Goal: Task Accomplishment & Management: Complete application form

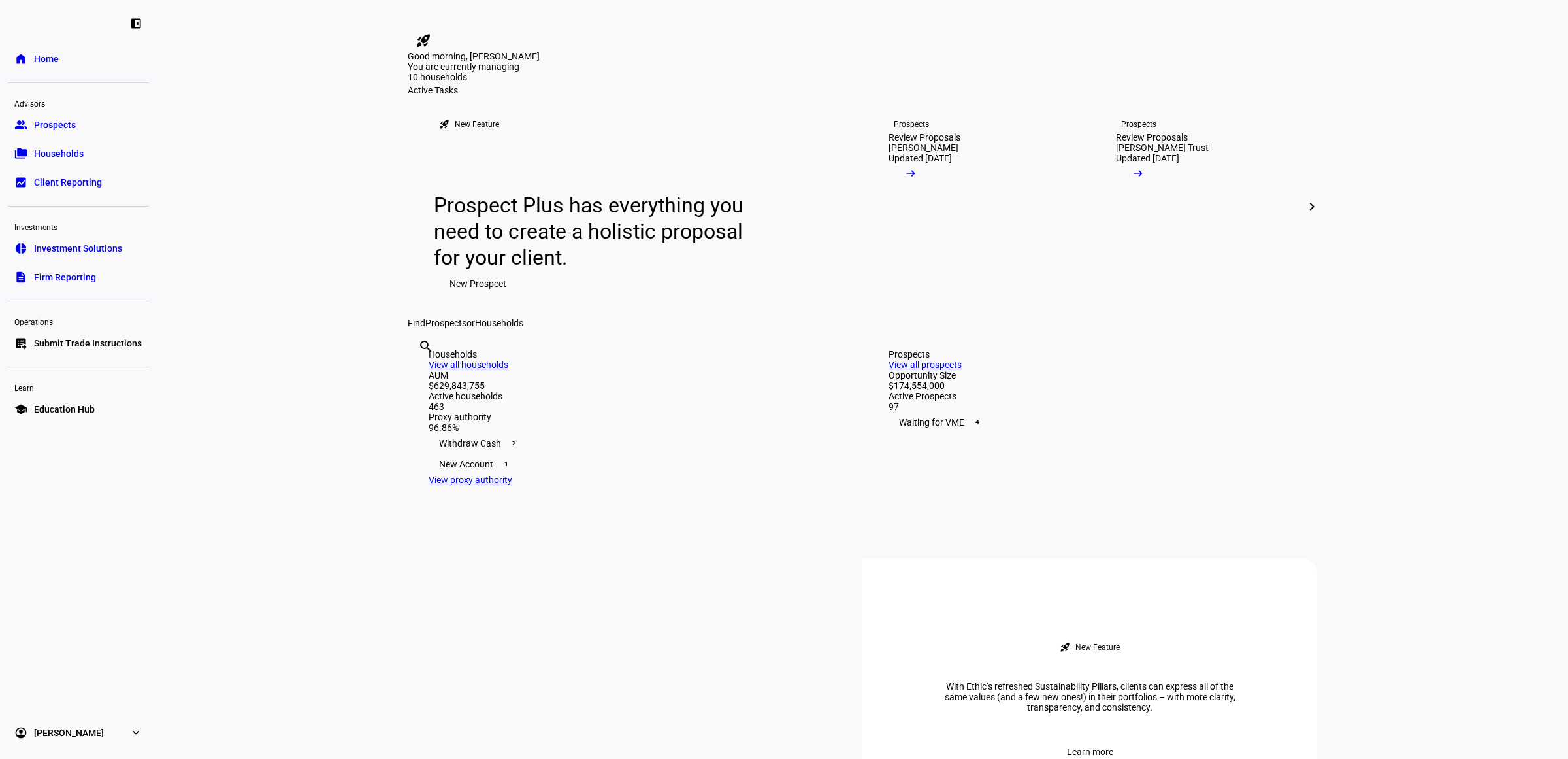
click at [1261, 370] on div "Prospects View all prospects" at bounding box center [1092, 359] width 408 height 21
click at [962, 370] on link "View all prospects" at bounding box center [925, 364] width 73 height 10
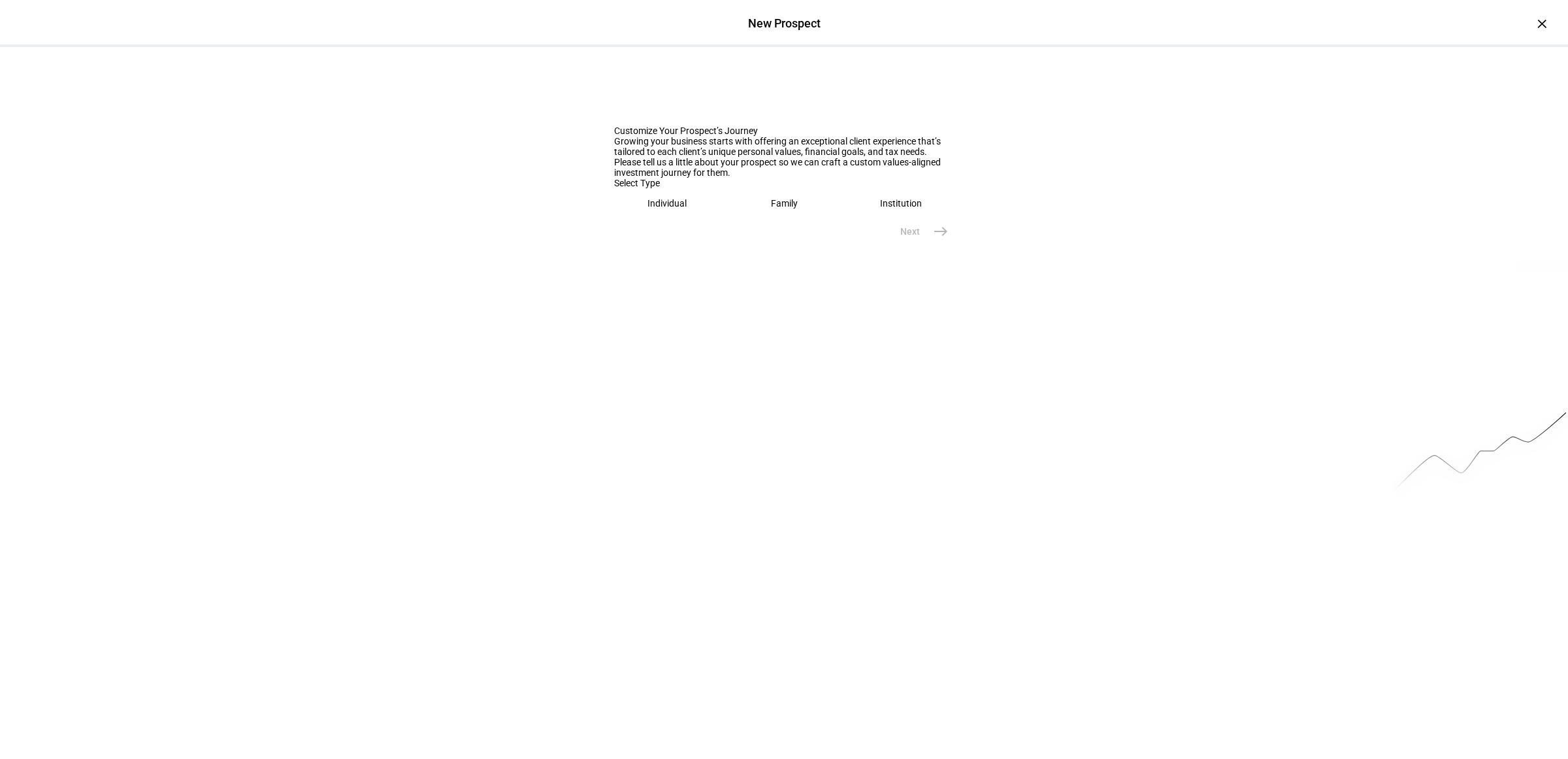
click at [648, 218] on eth-mega-radio-button "Individual" at bounding box center [667, 204] width 106 height 30
click at [661, 249] on input "text" at bounding box center [784, 244] width 340 height 10
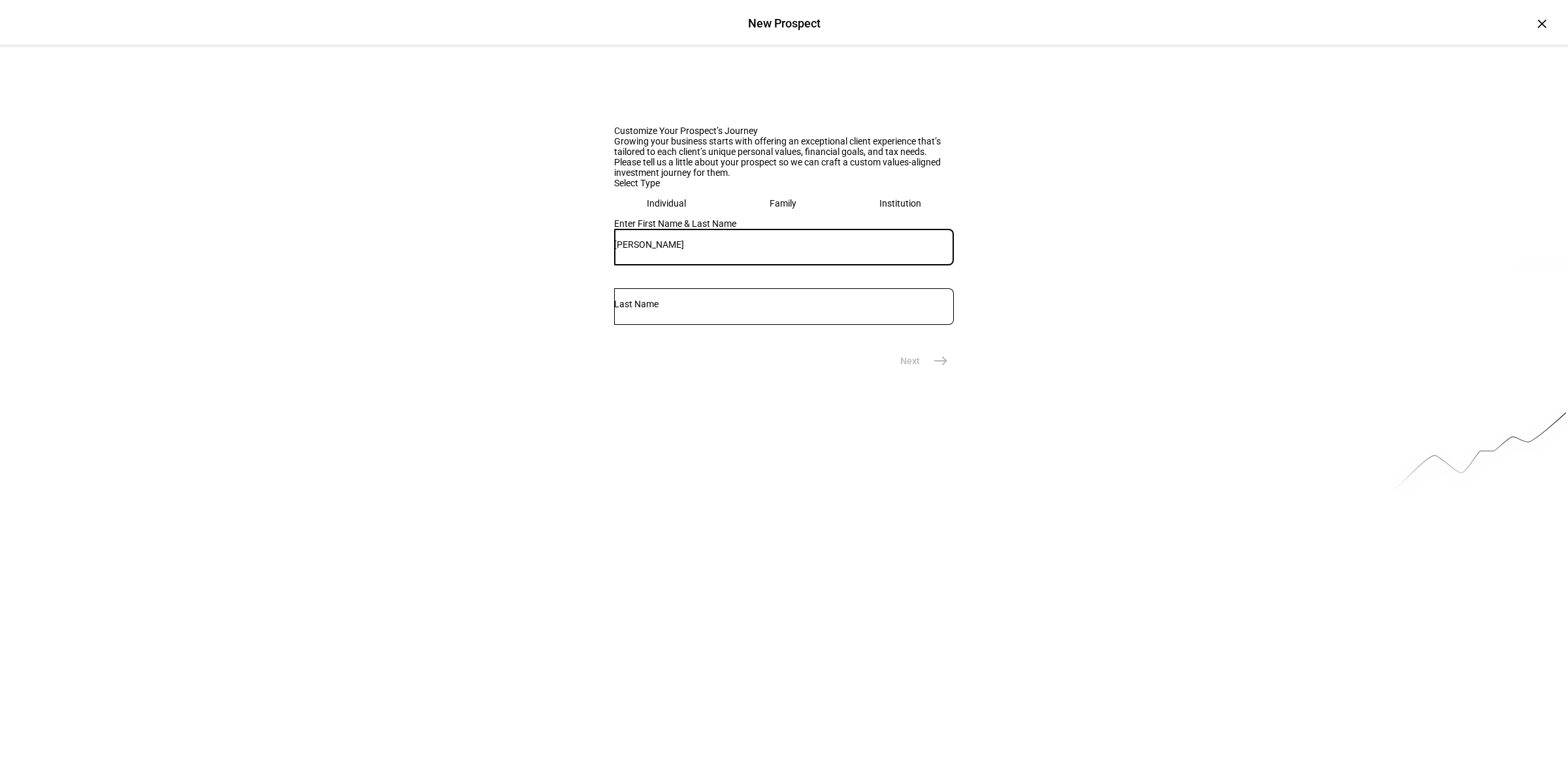
type input "[PERSON_NAME]"
type input "Otani"
click at [925, 373] on button "Next east" at bounding box center [919, 360] width 69 height 26
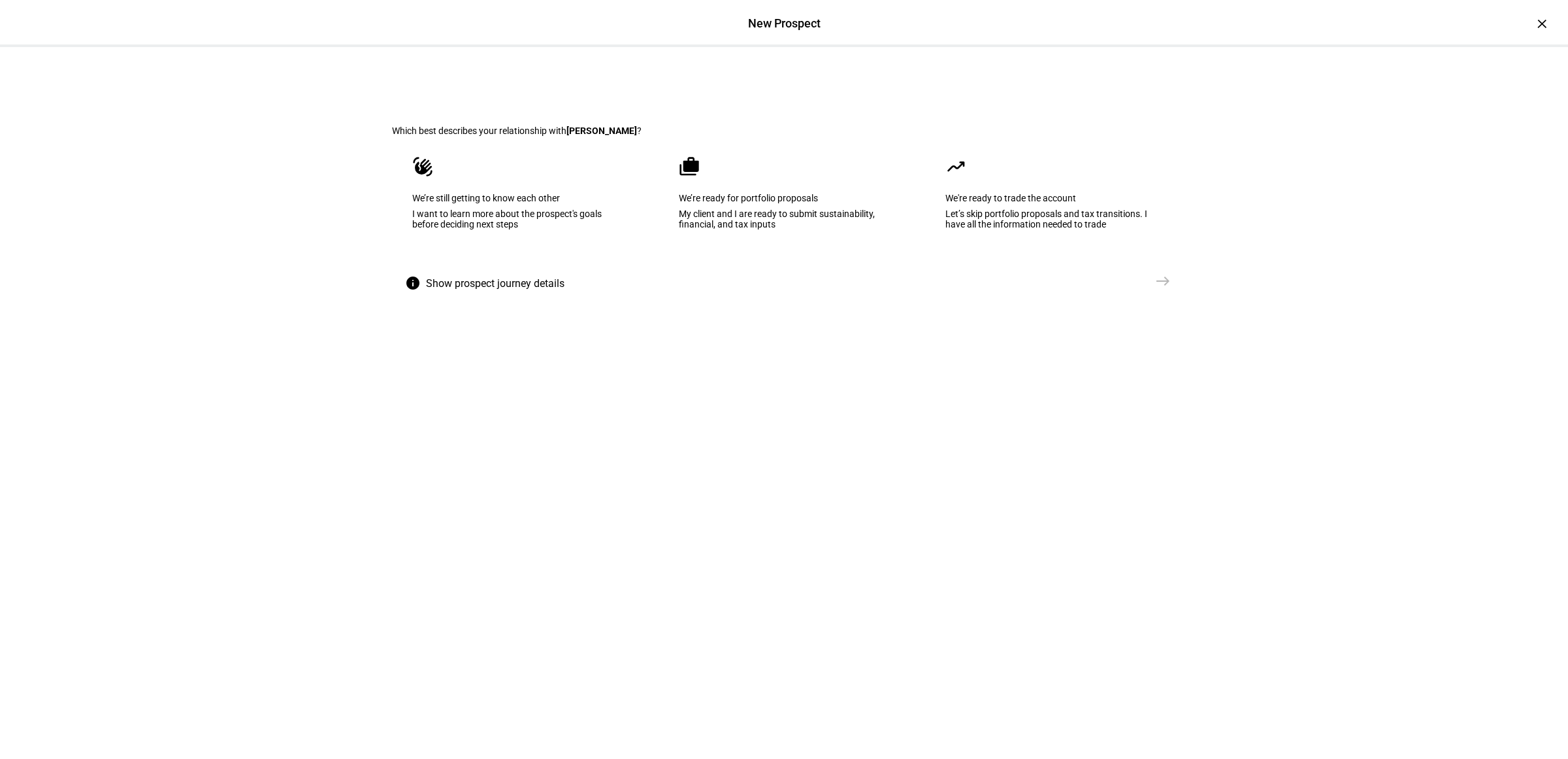
click at [772, 230] on div "My client and I are ready to submit sustainability, financial, and tax inputs" at bounding box center [783, 218] width 210 height 21
click at [1131, 288] on span "Create Prospect Profile" at bounding box center [1094, 281] width 97 height 13
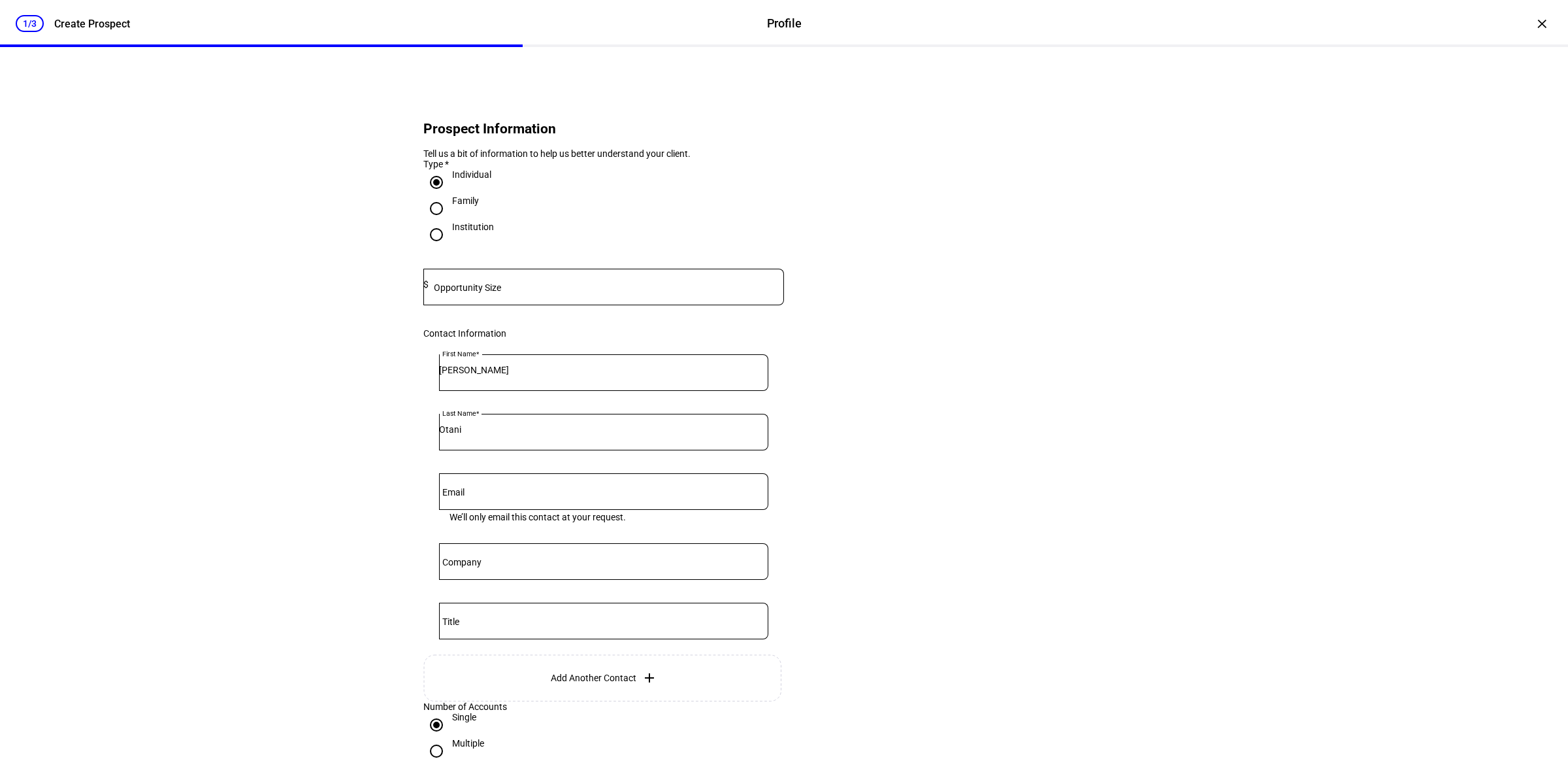
click at [485, 293] on mat-label "Opportunity Size" at bounding box center [468, 287] width 67 height 10
click at [484, 305] on div at bounding box center [606, 287] width 356 height 36
drag, startPoint x: 504, startPoint y: 306, endPoint x: 341, endPoint y: 302, distance: 163.0
click at [342, 301] on div "1/3 Create Prospect Profile Profile Create Prospect × Prospect Information Tell…" at bounding box center [784, 379] width 1568 height 759
type input "1,535,000"
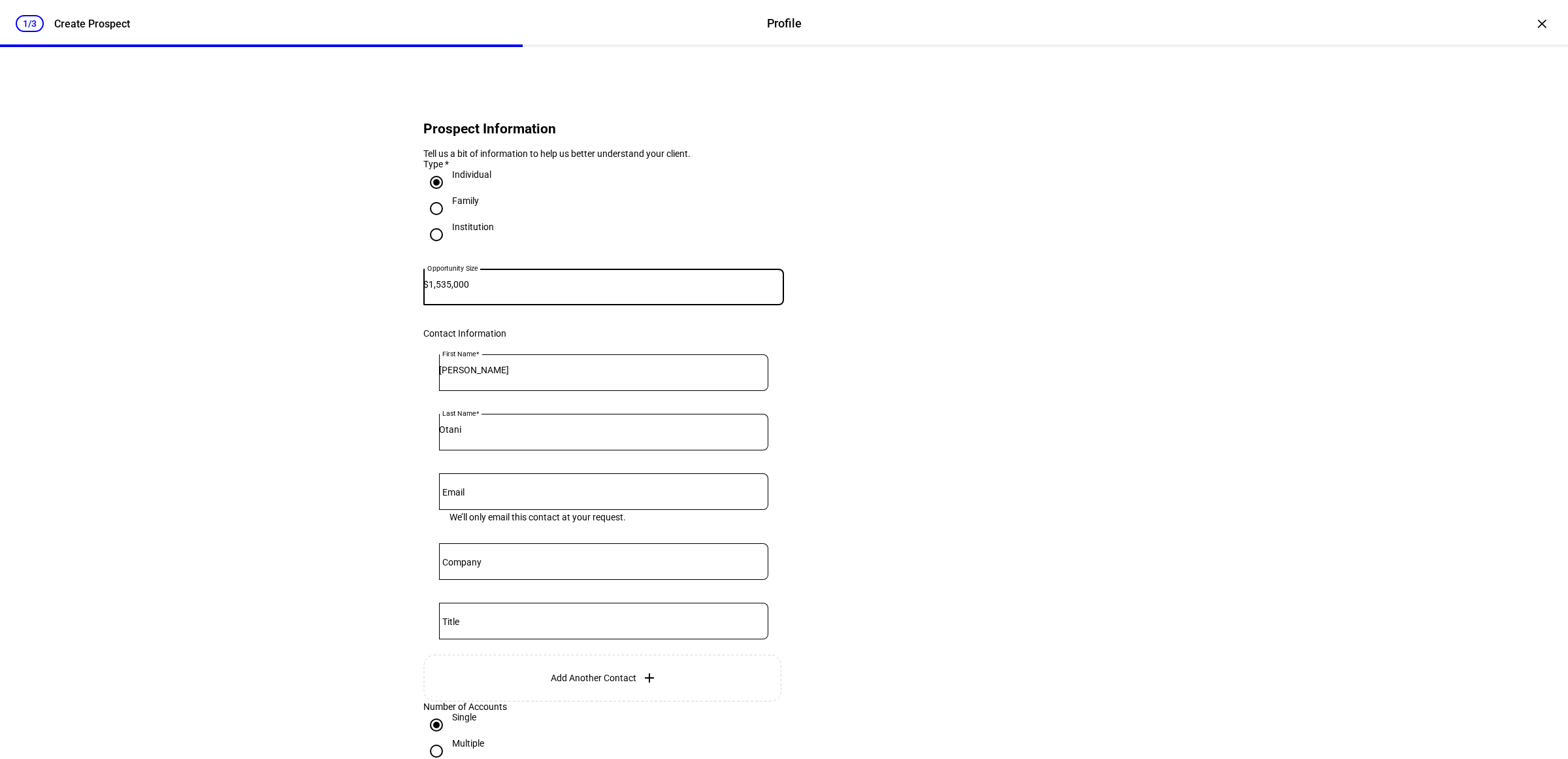
click at [980, 374] on eth-form-card "Prospect Information Tell us a bit of information to help us better understand …" at bounding box center [784, 437] width 784 height 717
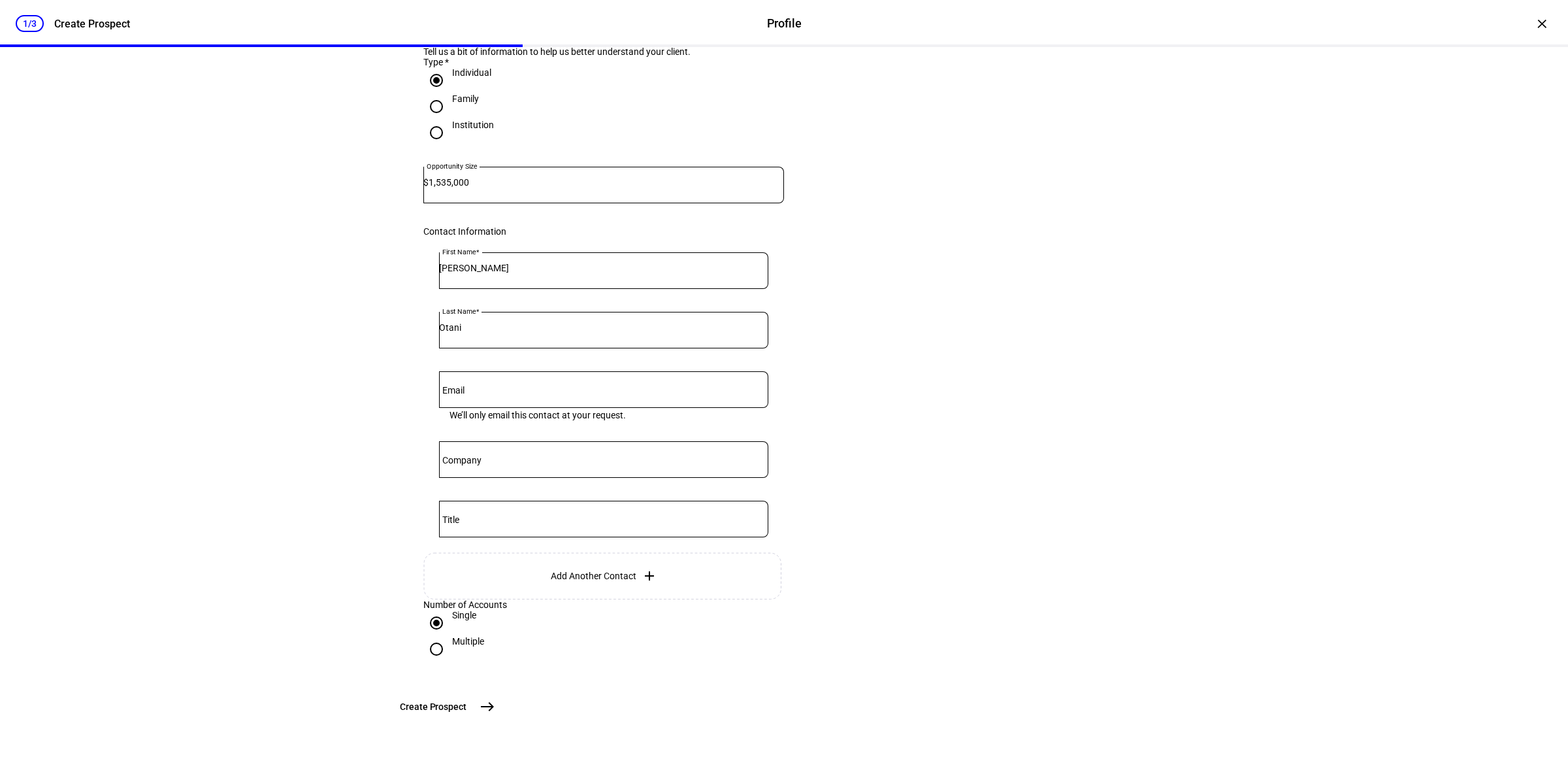
scroll to position [209, 0]
click at [467, 701] on span "Create Prospect" at bounding box center [432, 707] width 66 height 13
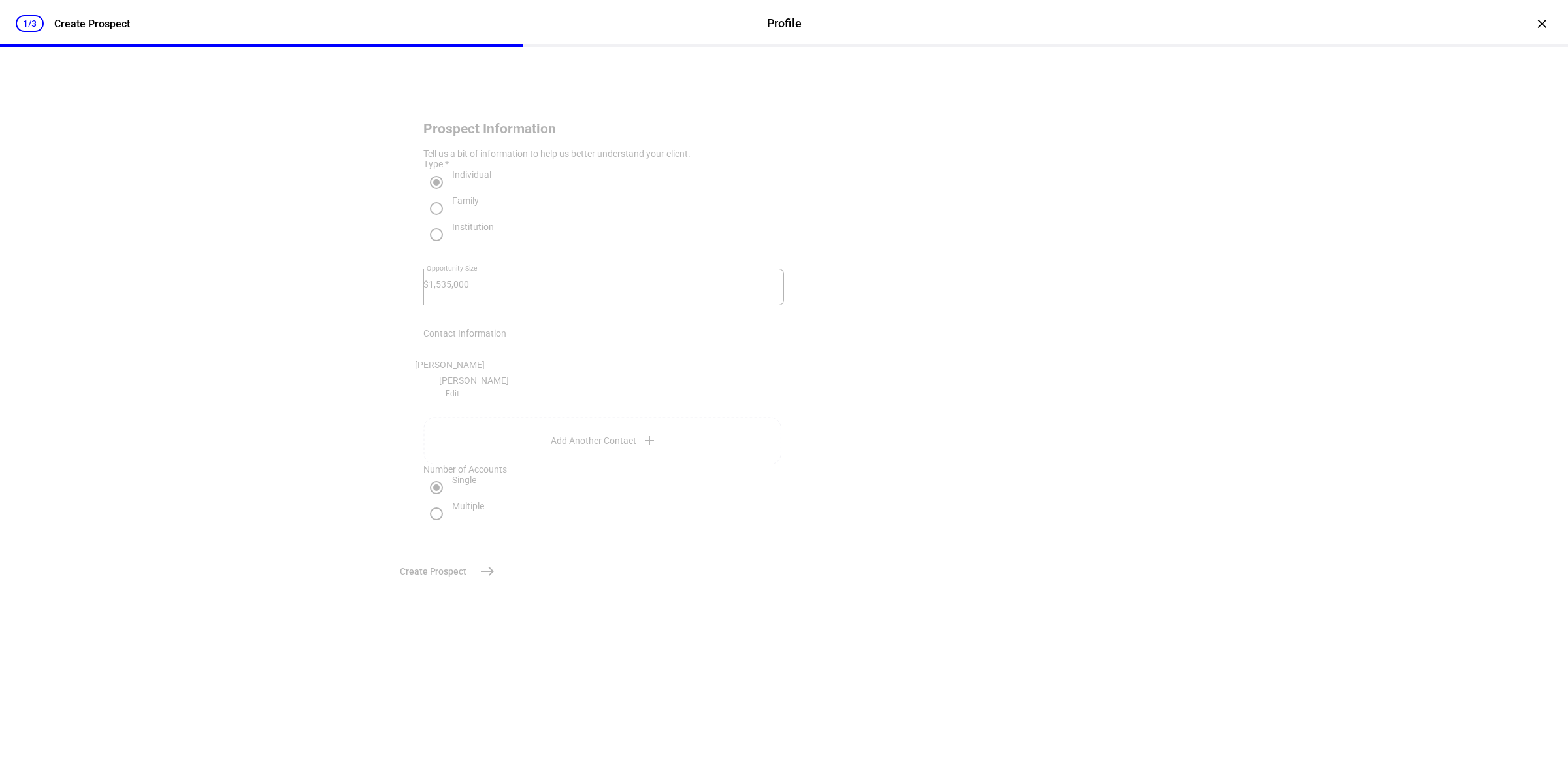
scroll to position [0, 0]
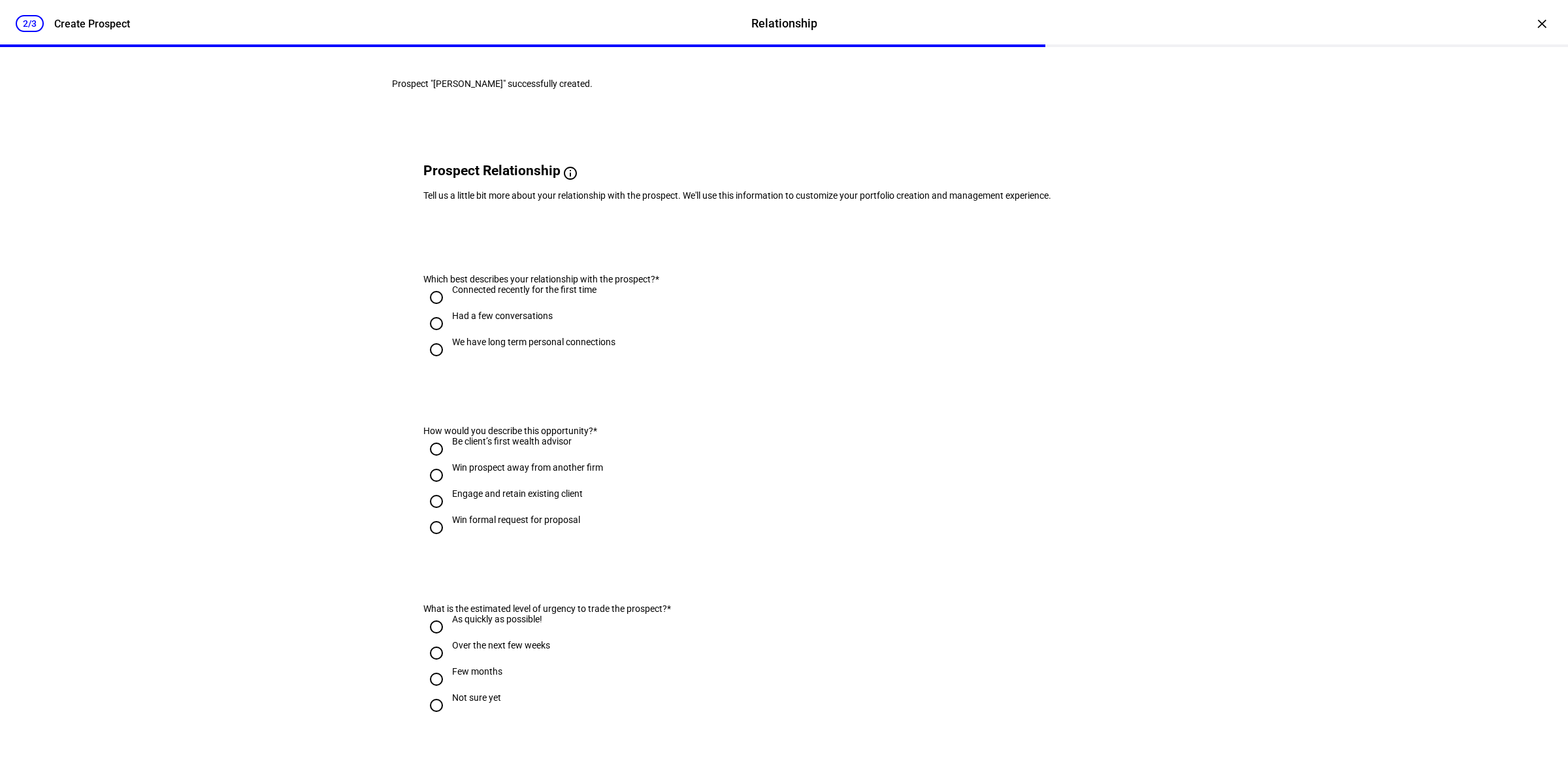
click at [465, 347] on div "We have long term personal connections" at bounding box center [533, 342] width 163 height 10
click at [450, 363] on input "We have long term personal connections" at bounding box center [437, 350] width 26 height 26
radio input "true"
click at [481, 472] on div "Win prospect away from another firm" at bounding box center [527, 467] width 151 height 10
click at [450, 488] on input "Win prospect away from another firm" at bounding box center [437, 475] width 26 height 26
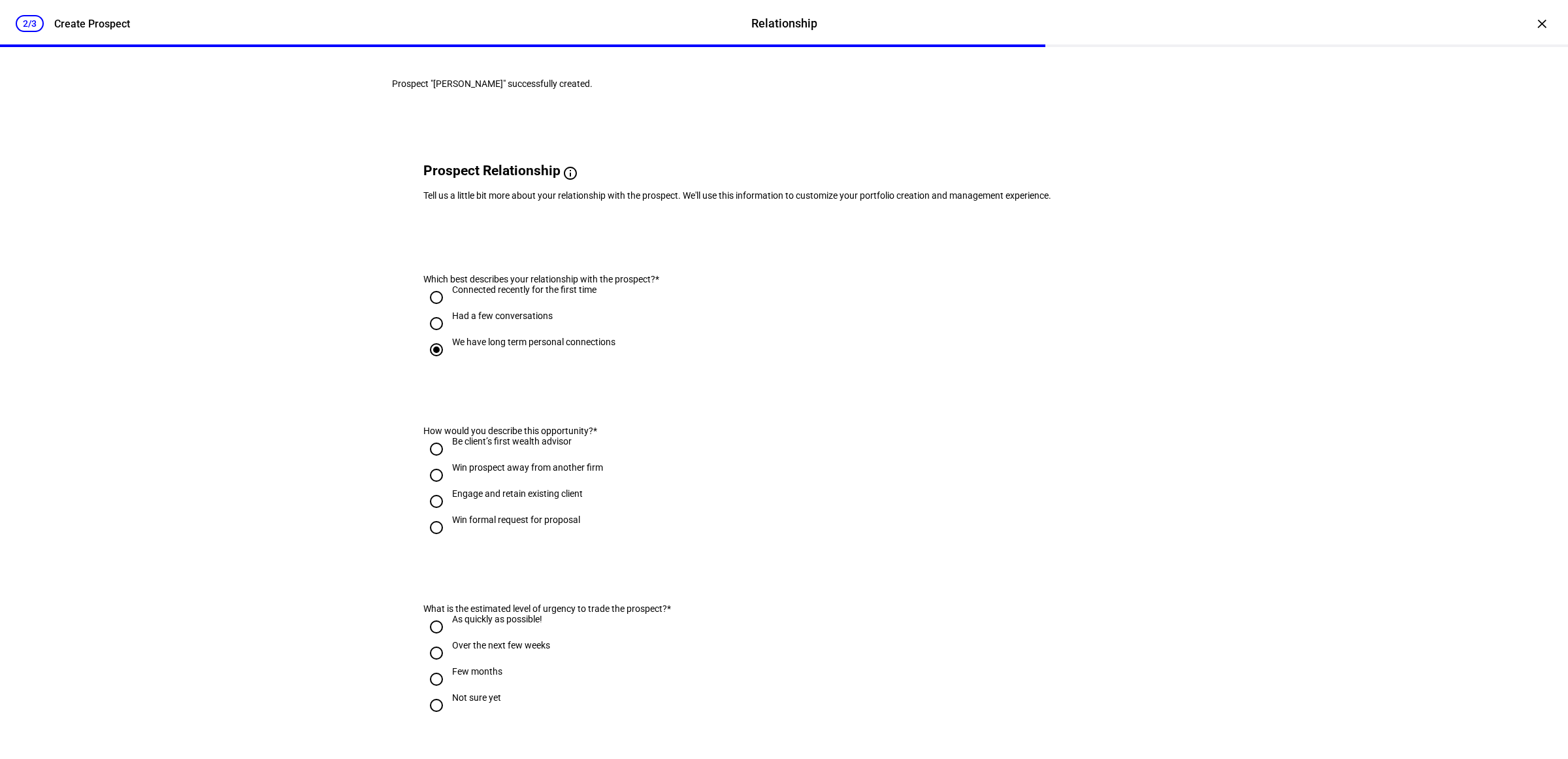
radio input "true"
click at [494, 512] on div "Engage and retain existing client" at bounding box center [517, 499] width 131 height 23
click at [450, 514] on input "Engage and retain existing client" at bounding box center [437, 501] width 26 height 26
radio input "true"
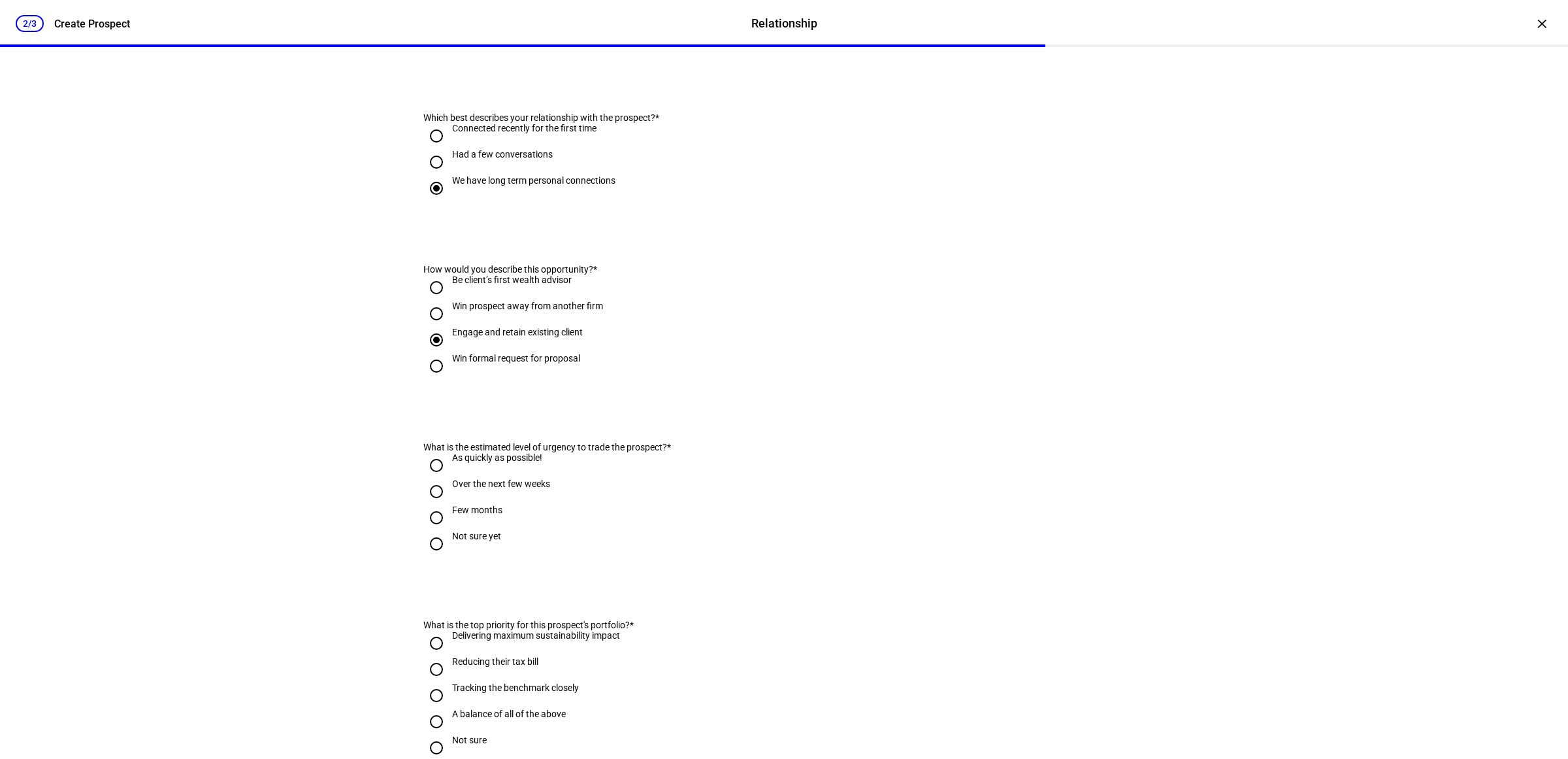
scroll to position [163, 0]
click at [474, 461] on div "As quickly as possible!" at bounding box center [497, 455] width 91 height 10
click at [450, 476] on input "As quickly as possible!" at bounding box center [437, 463] width 26 height 26
radio input "true"
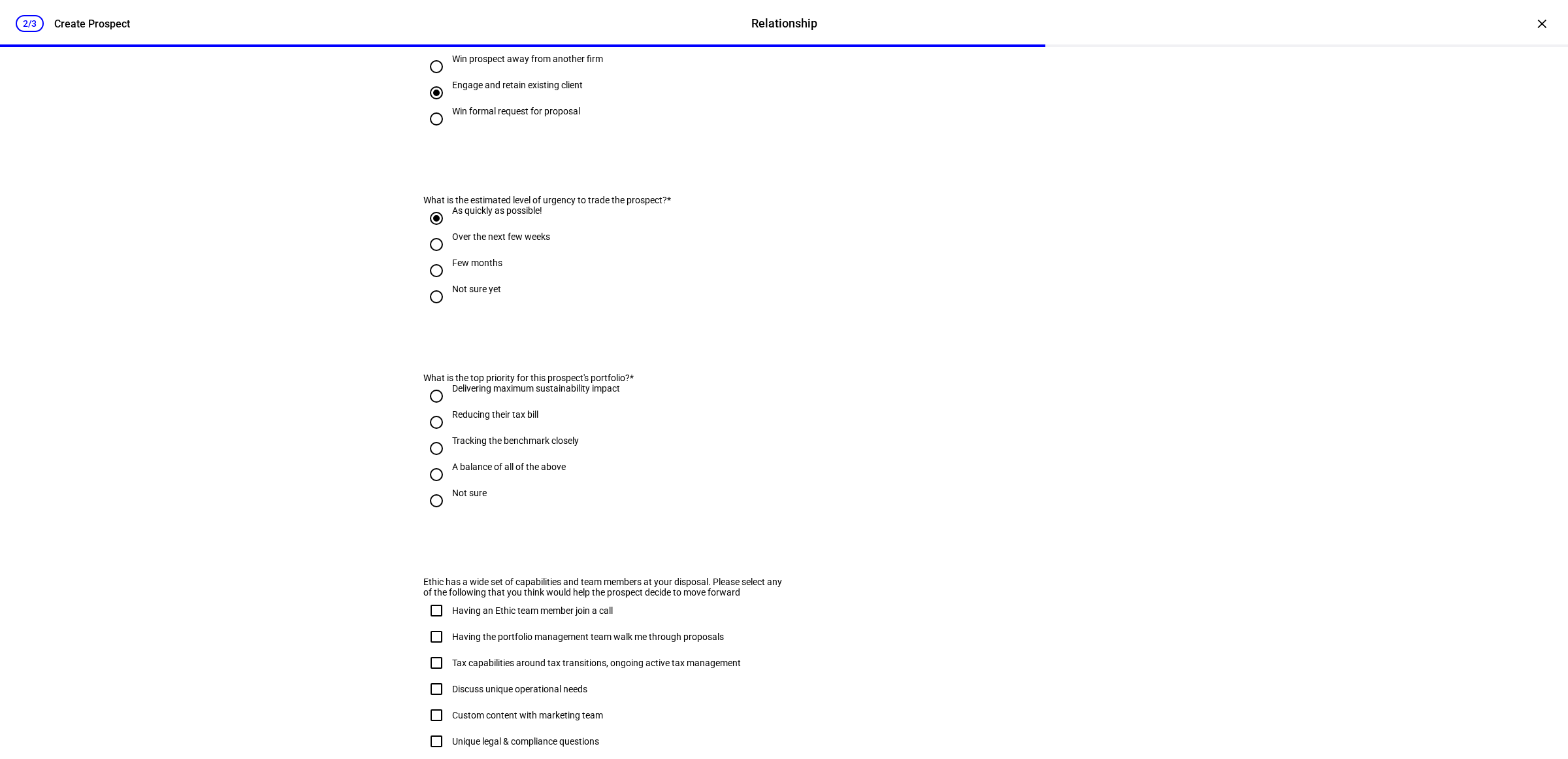
click at [452, 498] on div "Not sure" at bounding box center [469, 492] width 35 height 10
click at [450, 513] on input "Not sure" at bounding box center [437, 500] width 26 height 26
radio input "true"
click at [469, 511] on div "Not sure" at bounding box center [469, 499] width 35 height 23
click at [450, 513] on input "Not sure" at bounding box center [437, 500] width 26 height 26
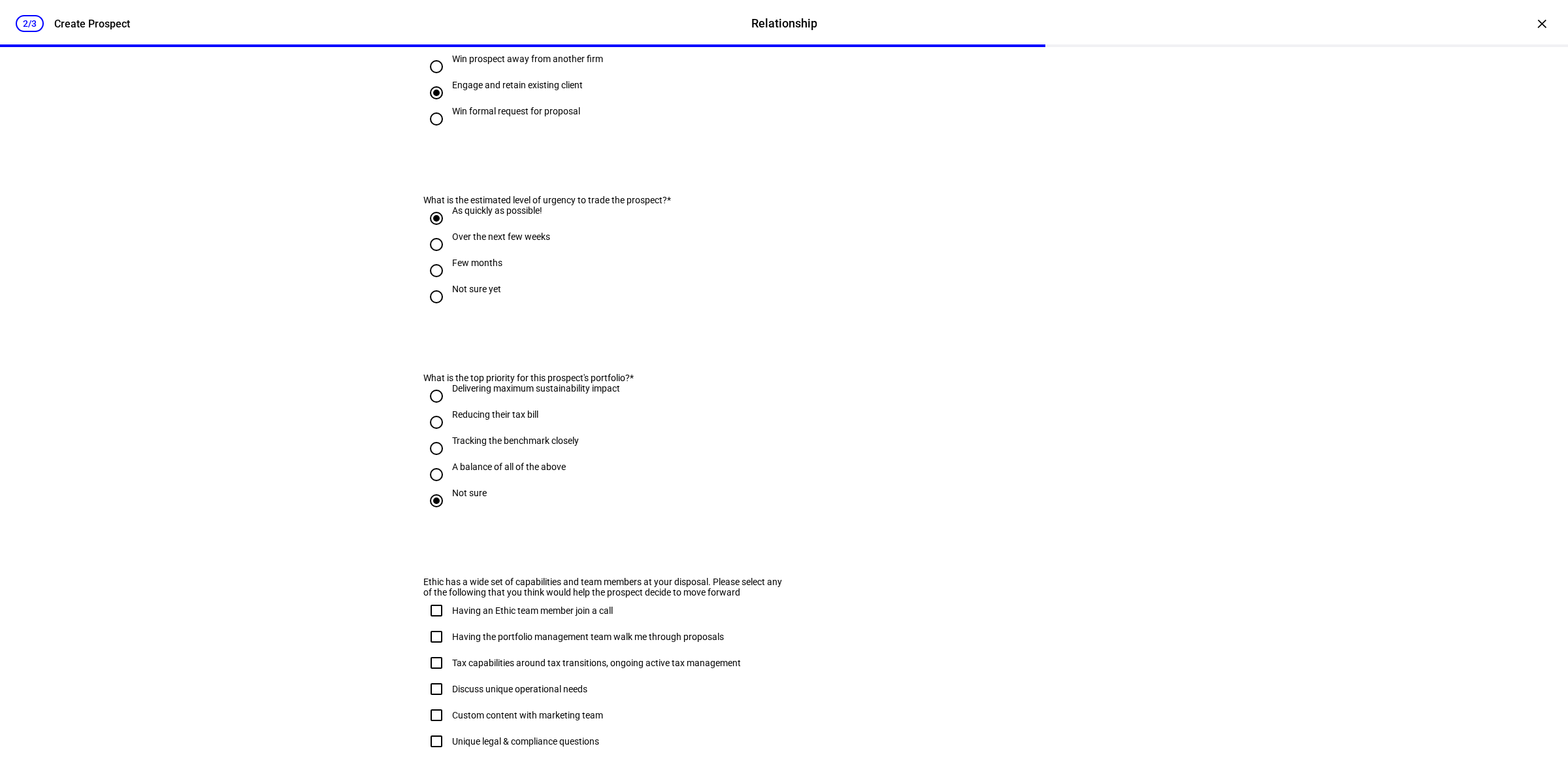
click at [487, 471] on div "A balance of all of the above" at bounding box center [509, 466] width 114 height 10
click at [450, 487] on input "A balance of all of the above" at bounding box center [437, 474] width 26 height 26
radio input "true"
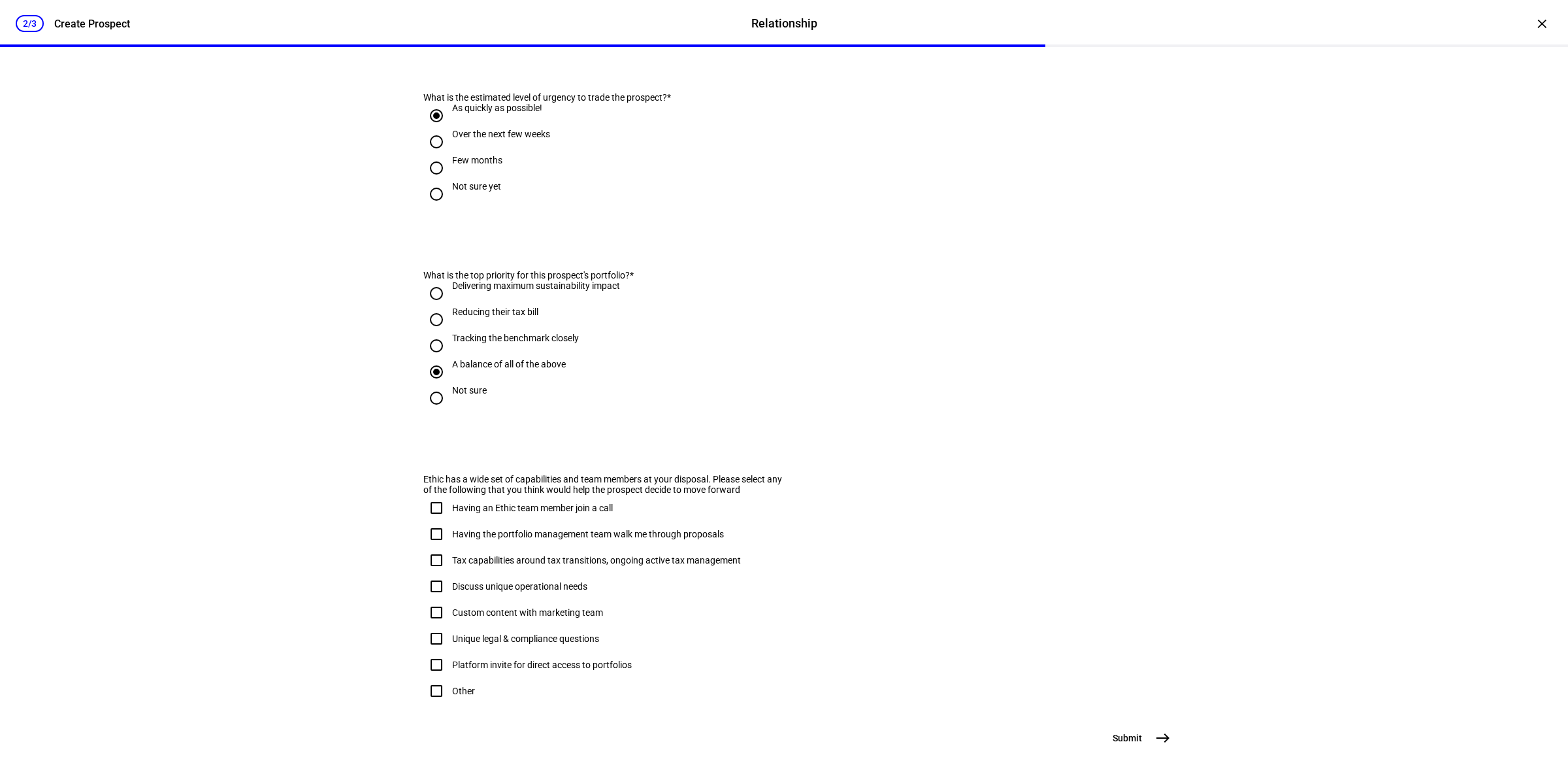
scroll to position [572, 0]
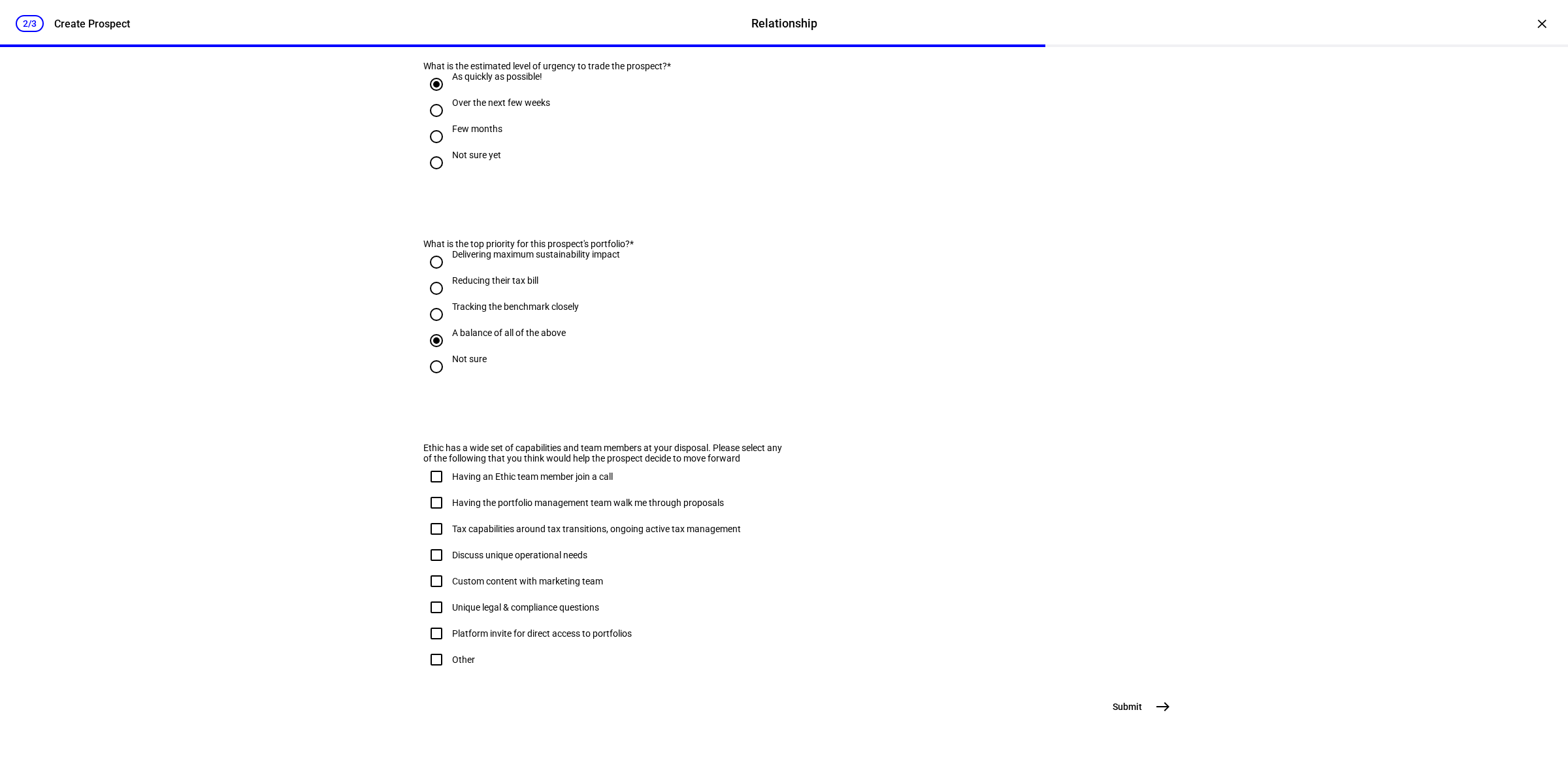
click at [1132, 713] on span "Submit" at bounding box center [1127, 707] width 30 height 13
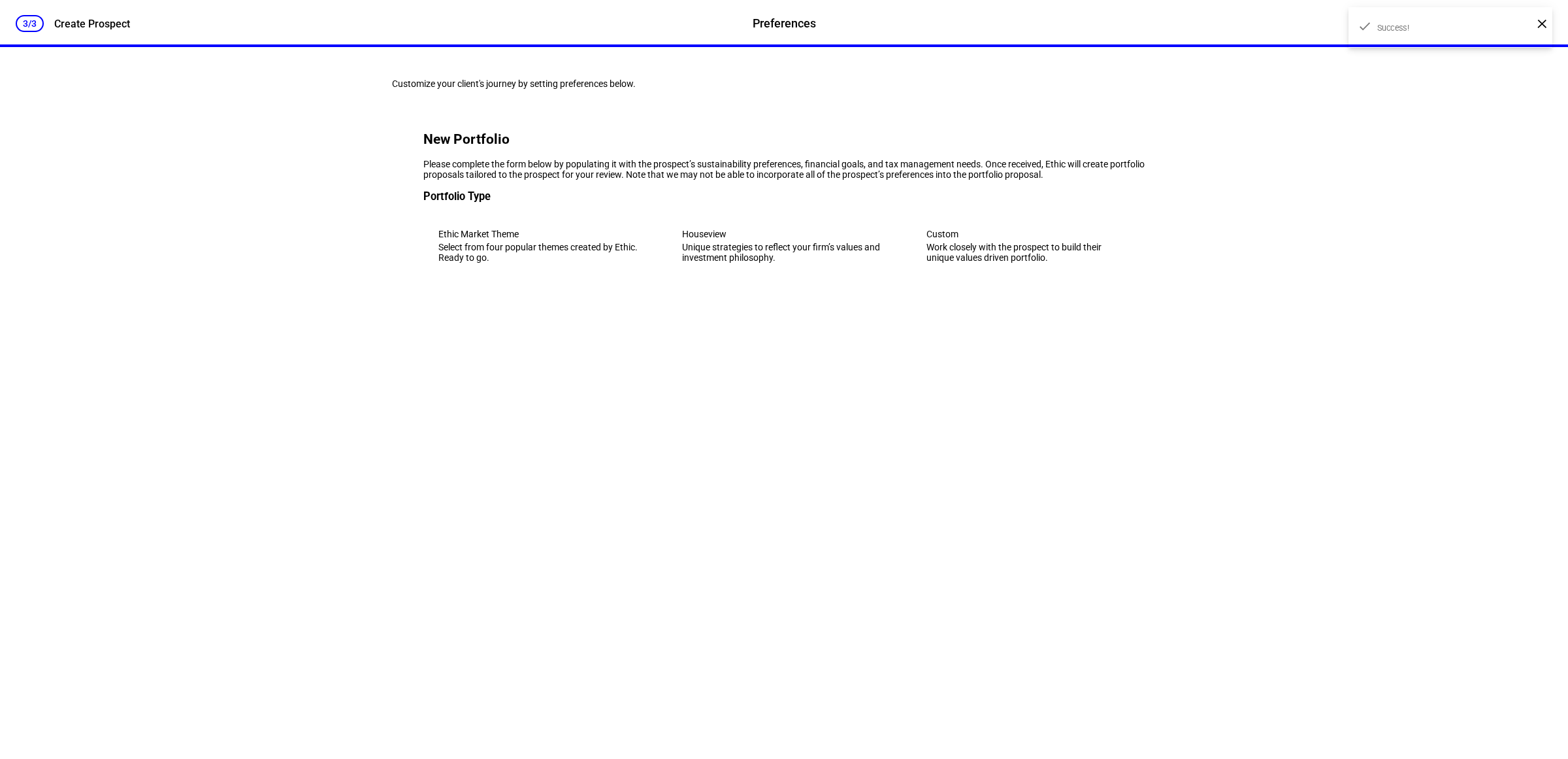
scroll to position [0, 0]
click at [735, 262] on div "Unique strategies to reflect your firm’s values and investment philosophy." at bounding box center [784, 252] width 203 height 21
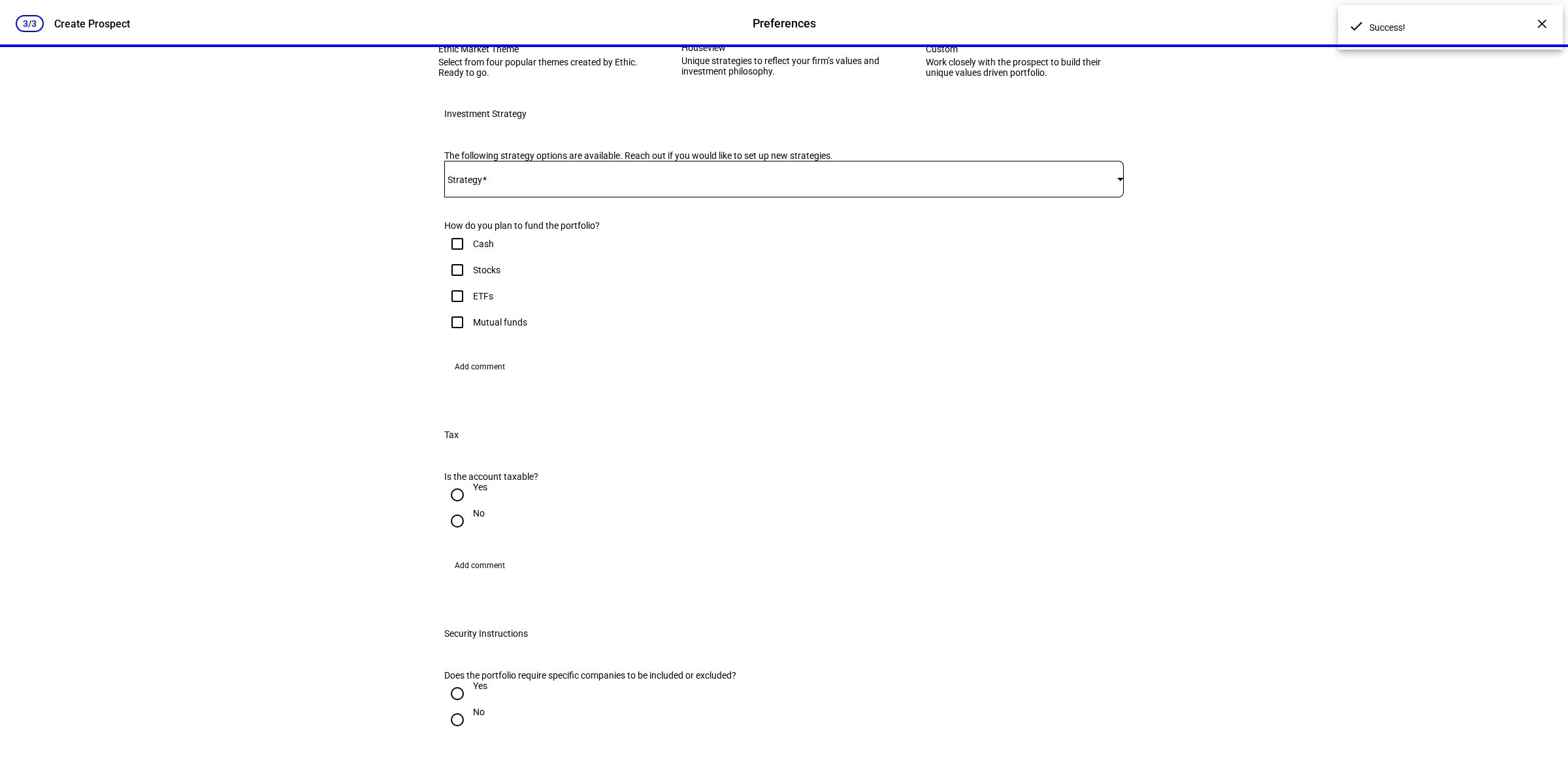
scroll to position [246, 0]
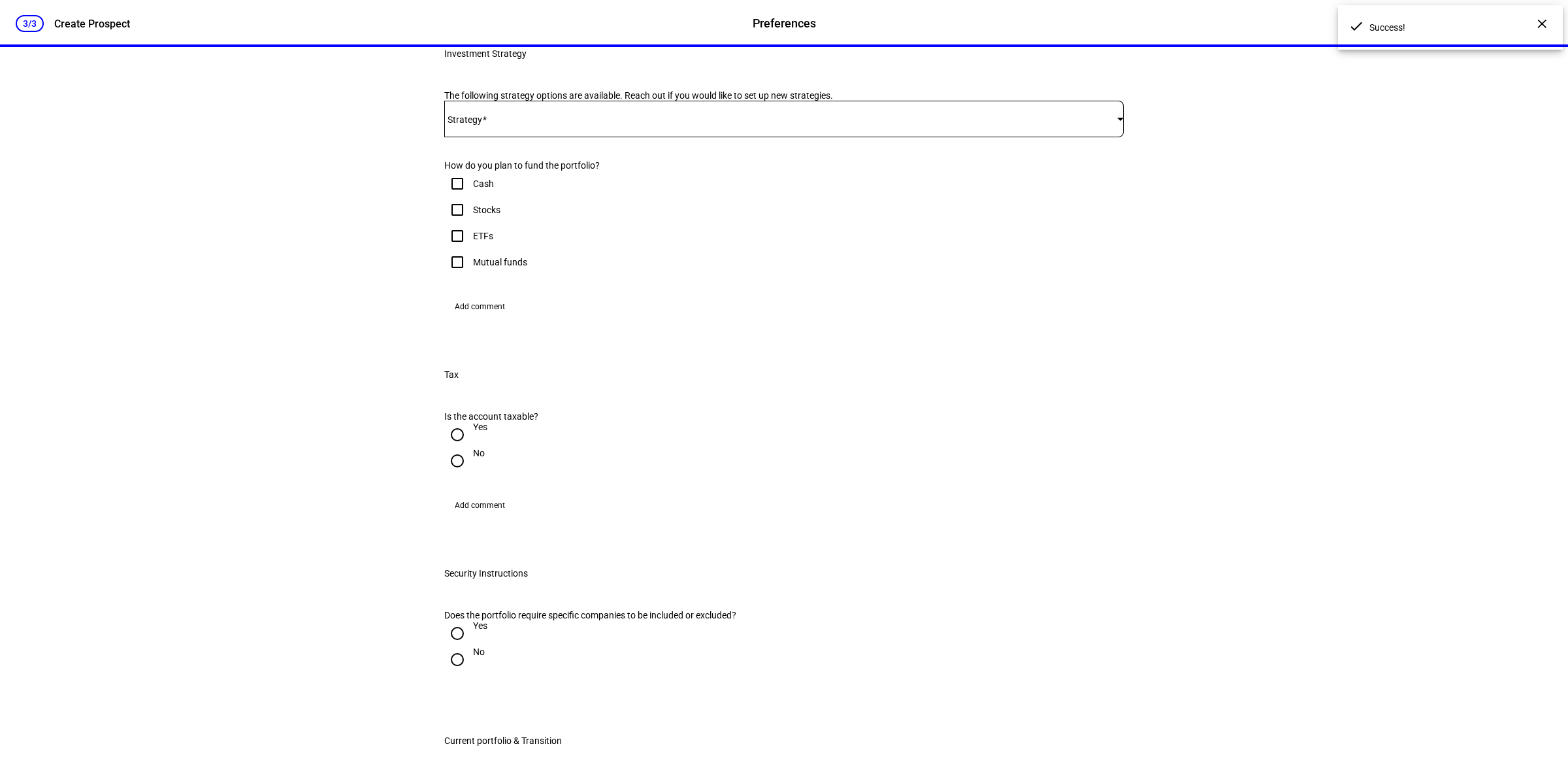
click at [543, 149] on div at bounding box center [784, 143] width 679 height 12
click at [553, 124] on span at bounding box center [780, 119] width 673 height 10
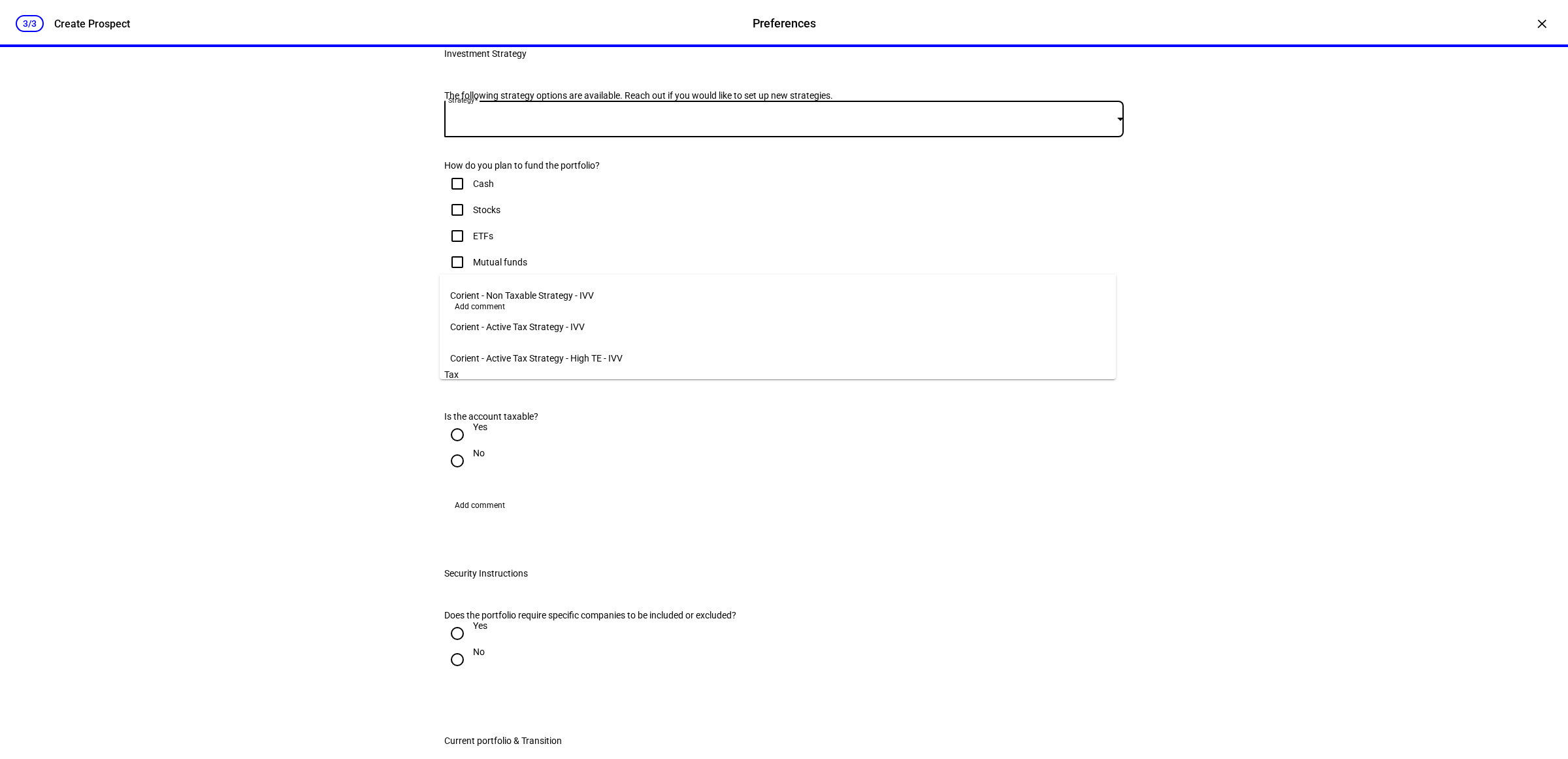
click at [548, 322] on span "Corient - Active Tax Strategy - IVV" at bounding box center [517, 326] width 134 height 10
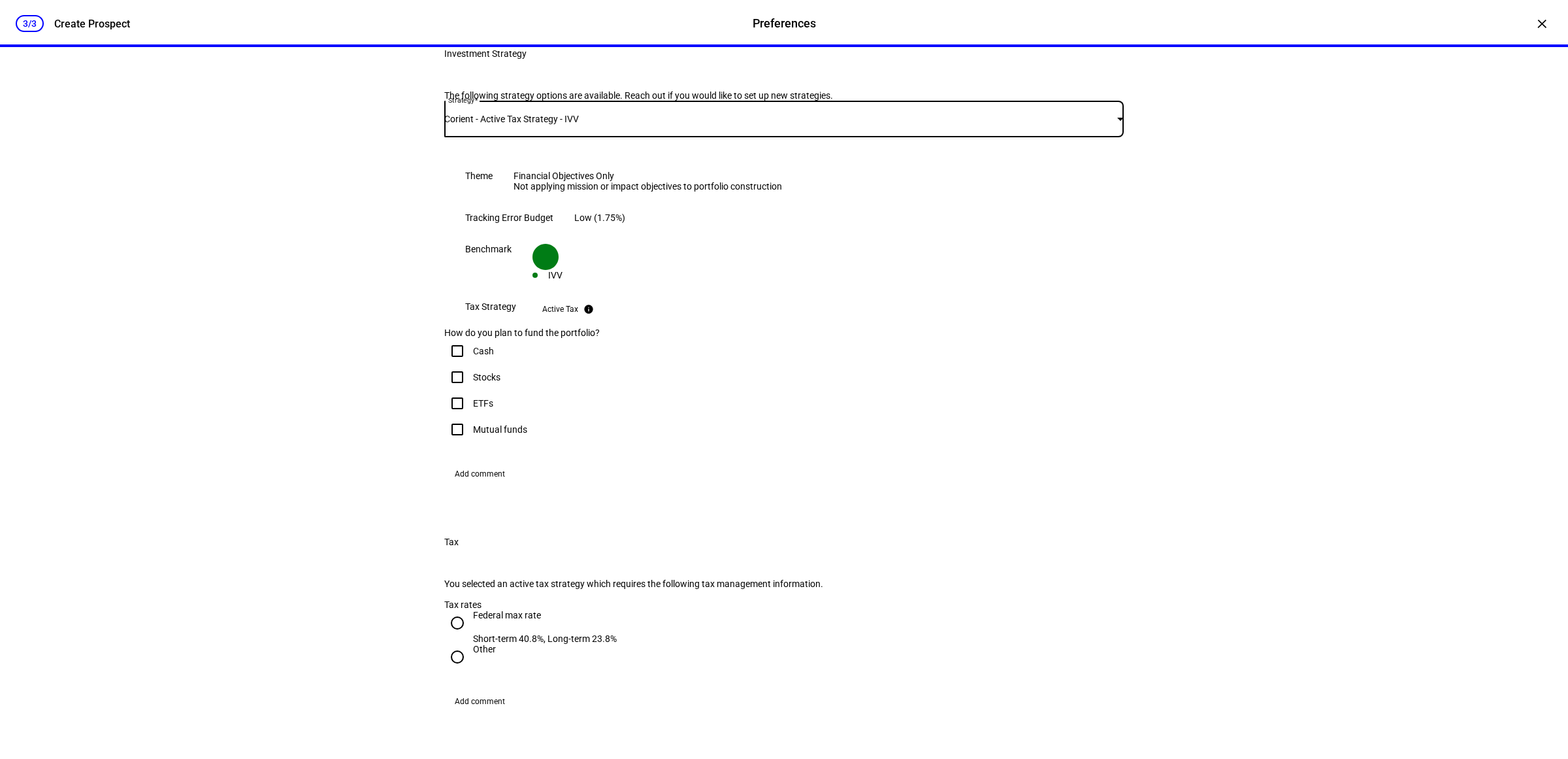
click at [553, 124] on div "Corient - Active Tax Strategy - IVV" at bounding box center [780, 119] width 673 height 10
click at [321, 279] on div at bounding box center [784, 379] width 1568 height 759
click at [473, 383] on div "Stocks" at bounding box center [486, 376] width 27 height 10
click at [470, 390] on input "Stocks" at bounding box center [457, 377] width 26 height 26
checkbox input "true"
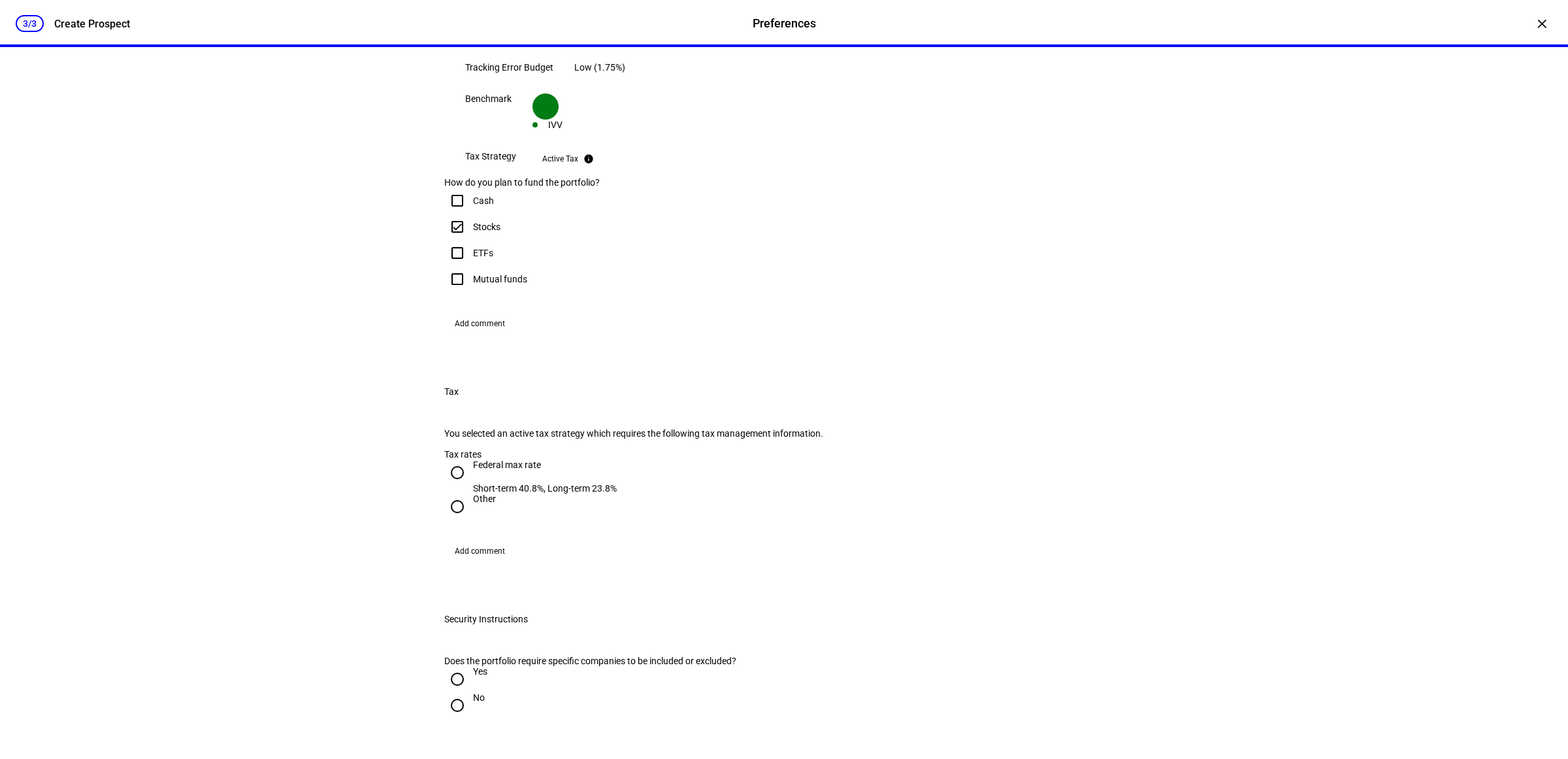
scroll to position [409, 0]
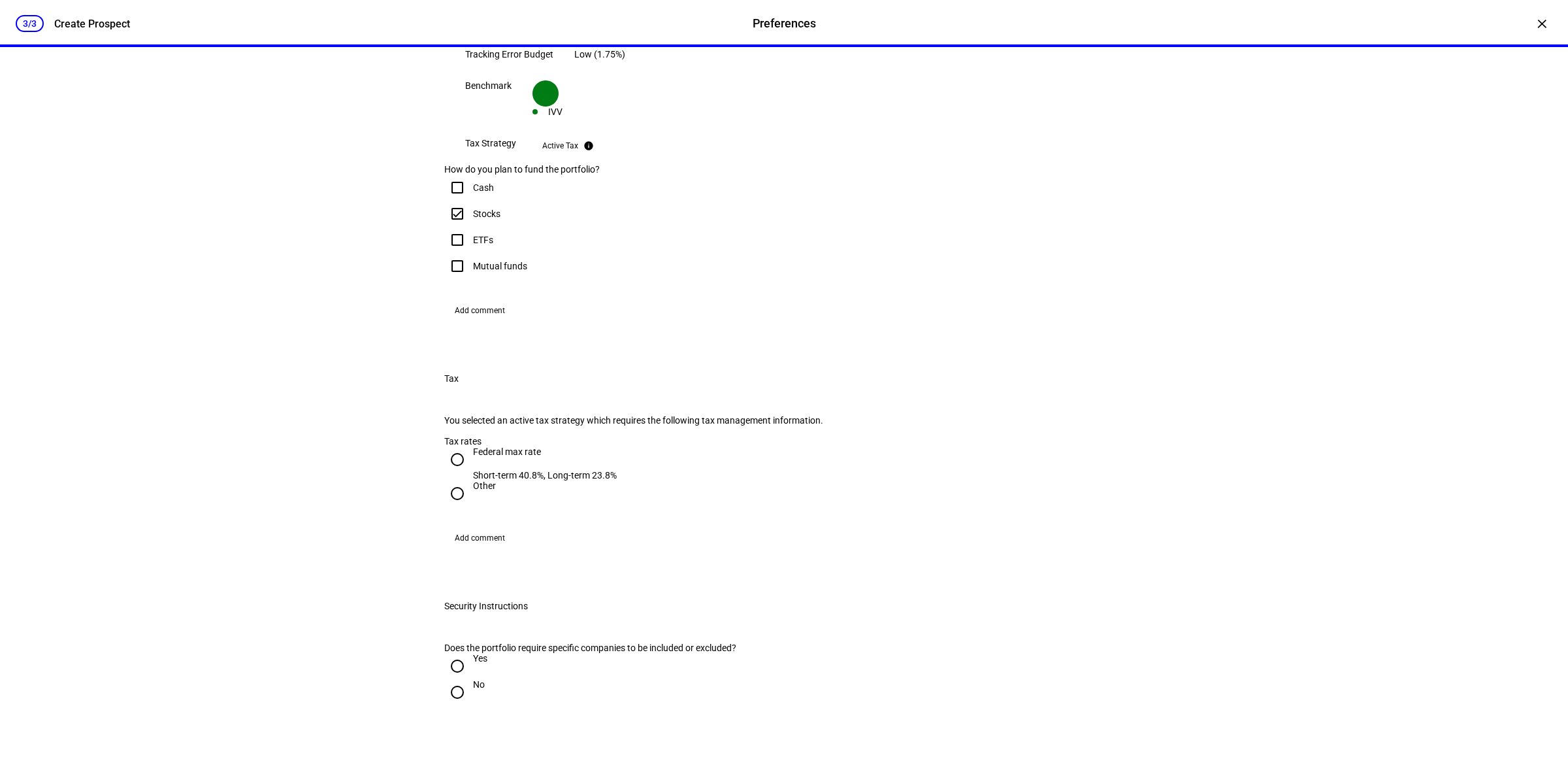
click at [459, 253] on input "ETFs" at bounding box center [457, 240] width 26 height 26
checkbox input "true"
click at [503, 470] on div "Federal max rate" at bounding box center [545, 457] width 144 height 23
click at [470, 472] on input "Federal max rate Short-term 40.8%, Long-term 23.8%" at bounding box center [457, 459] width 26 height 26
radio input "true"
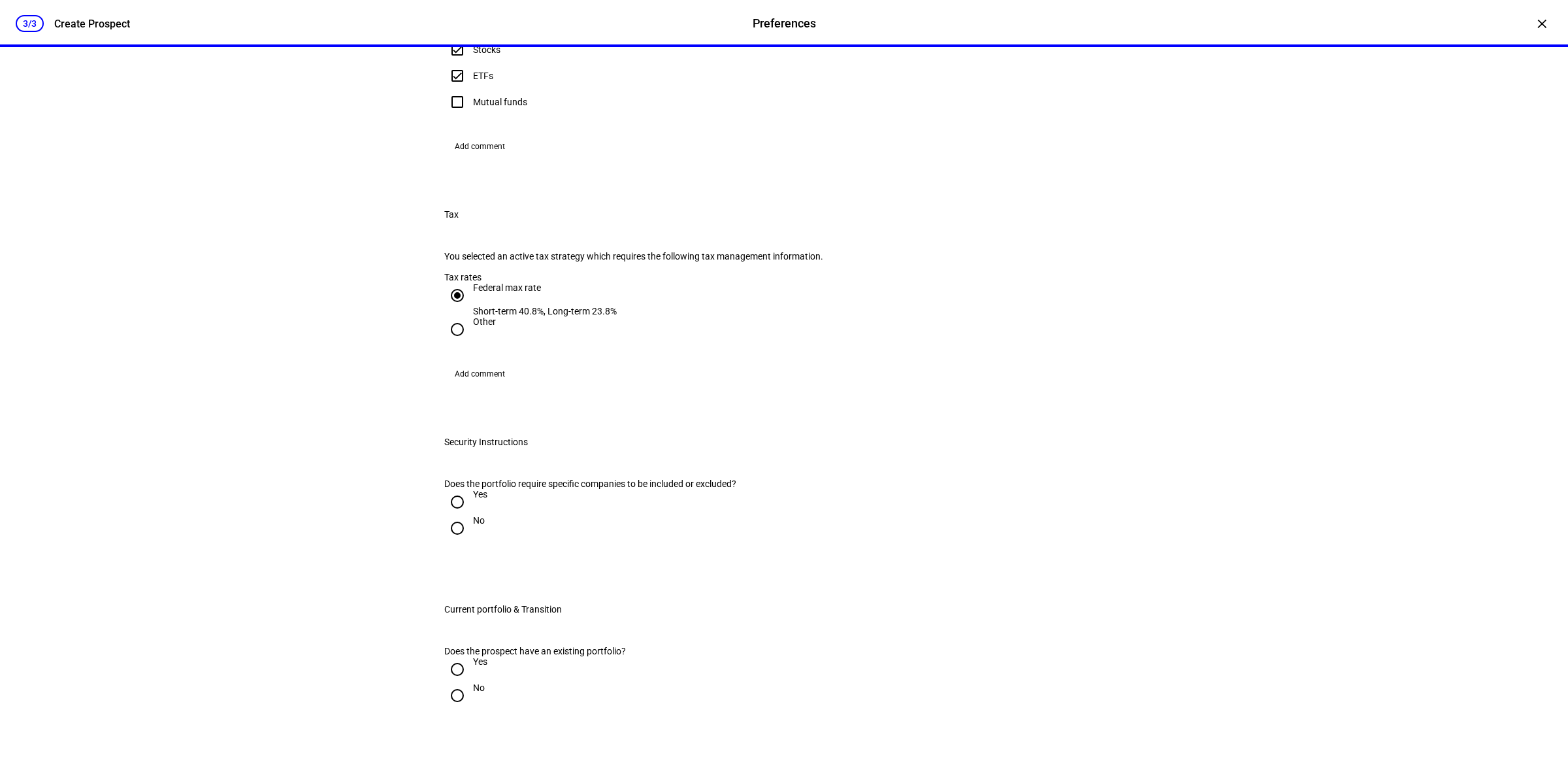
scroll to position [736, 0]
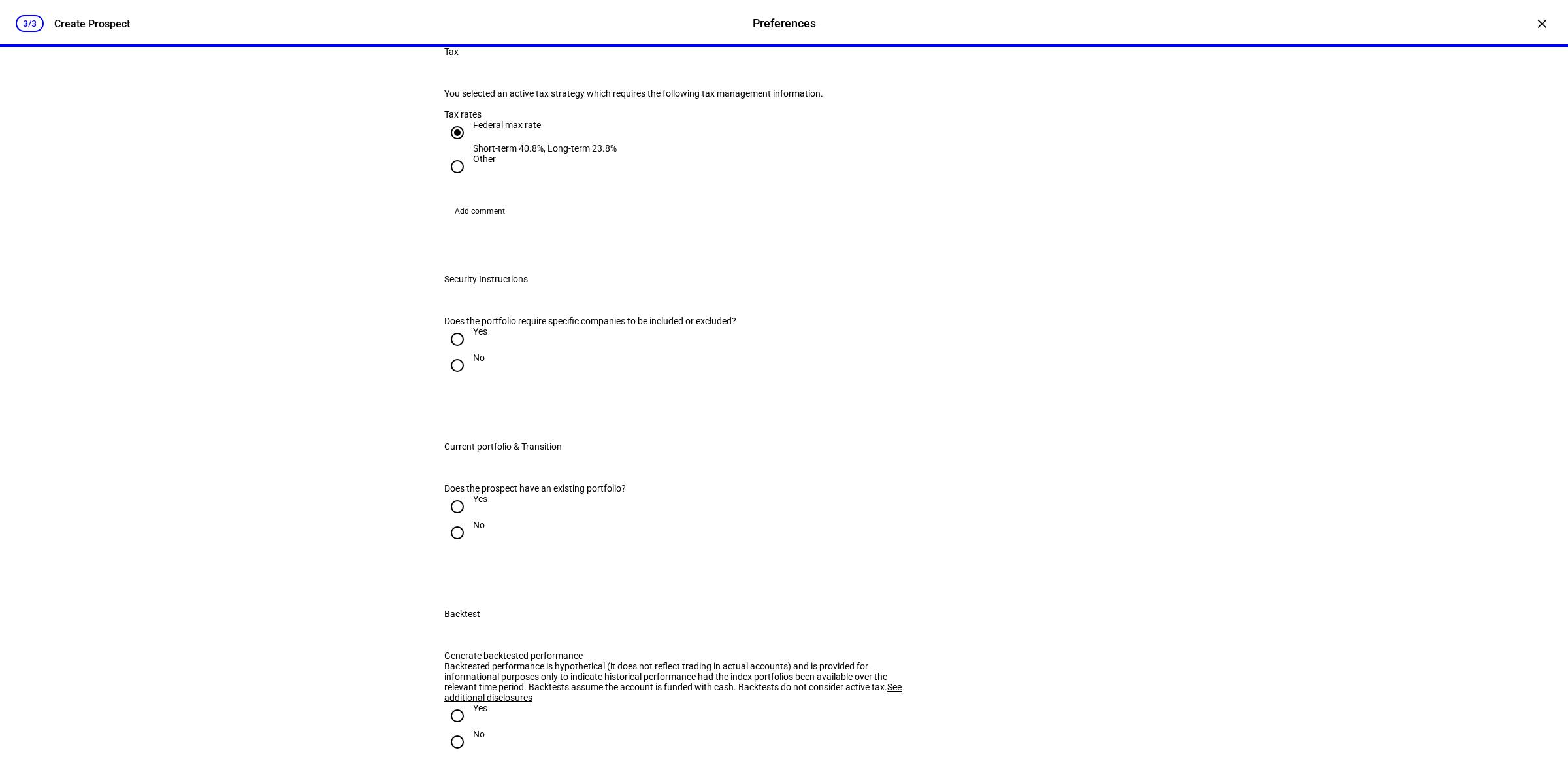
click at [458, 352] on input "Yes" at bounding box center [457, 339] width 26 height 26
radio input "true"
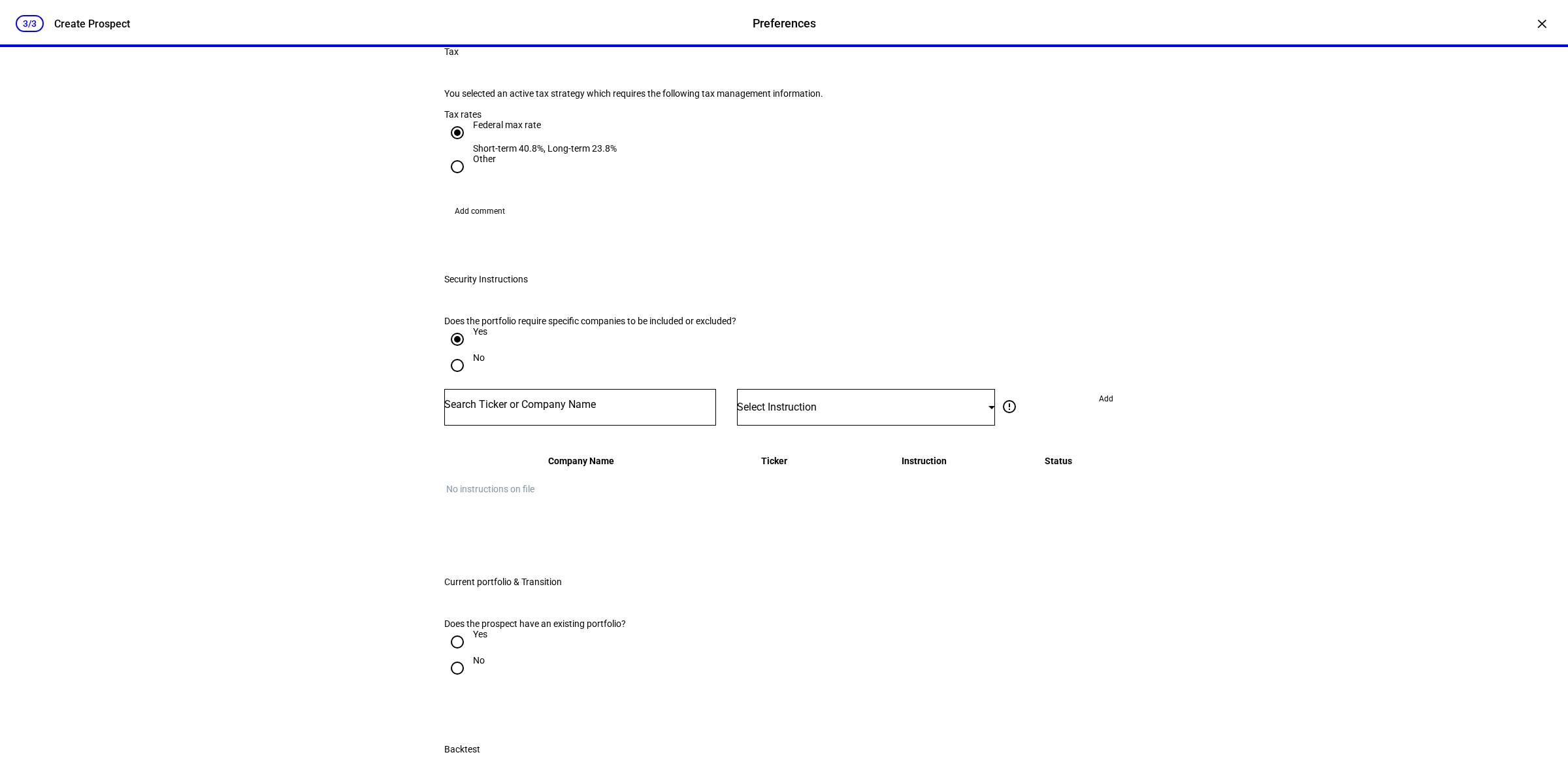
click at [350, 406] on div "3/3 Create Prospect Preferences Preferences Create Prospect × Customize your cl…" at bounding box center [784, 379] width 1568 height 759
